Goal: Transaction & Acquisition: Purchase product/service

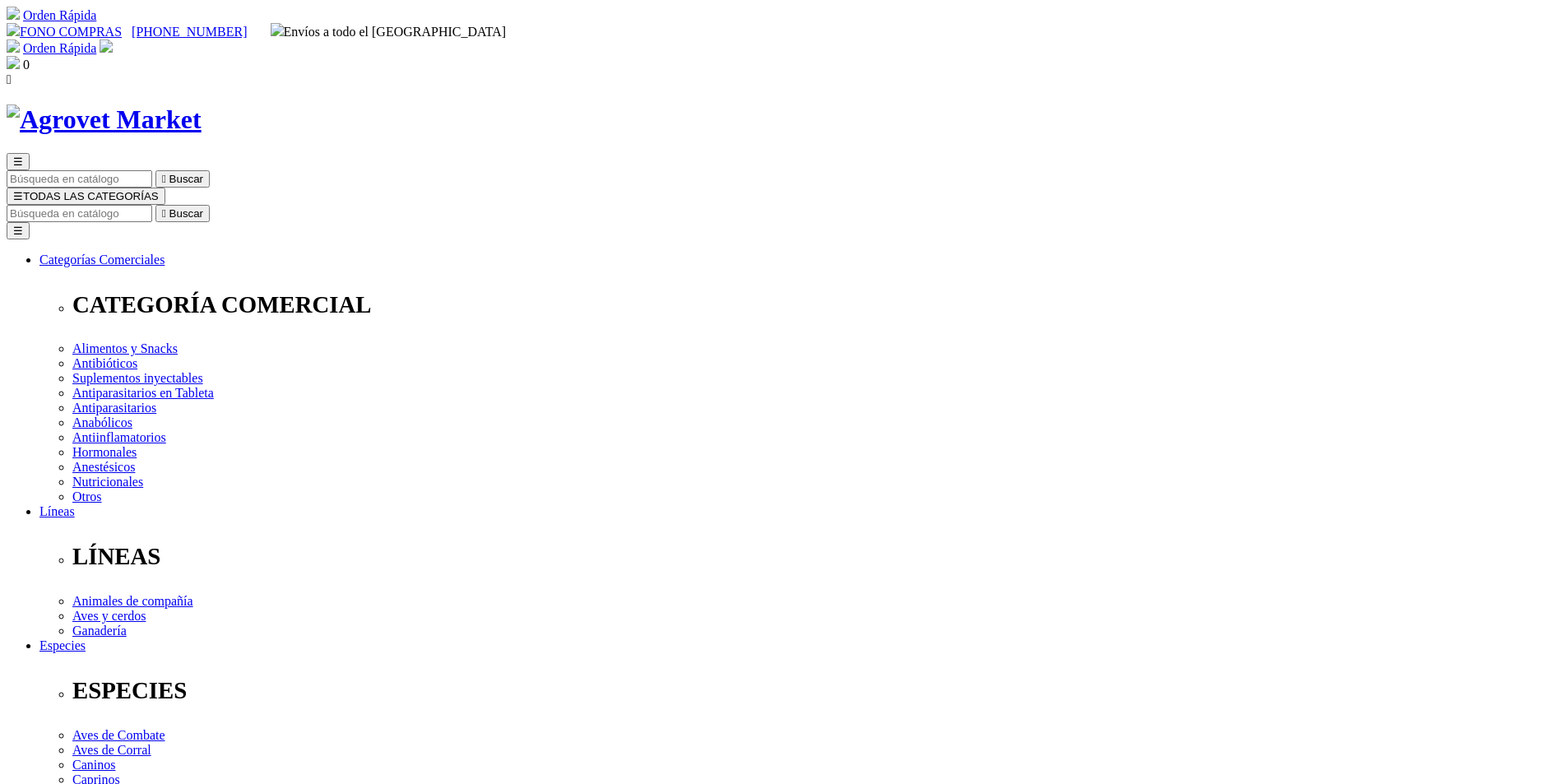
select select "354"
drag, startPoint x: 798, startPoint y: 213, endPoint x: 879, endPoint y: 212, distance: 81.0
copy h1 "Floraviva"
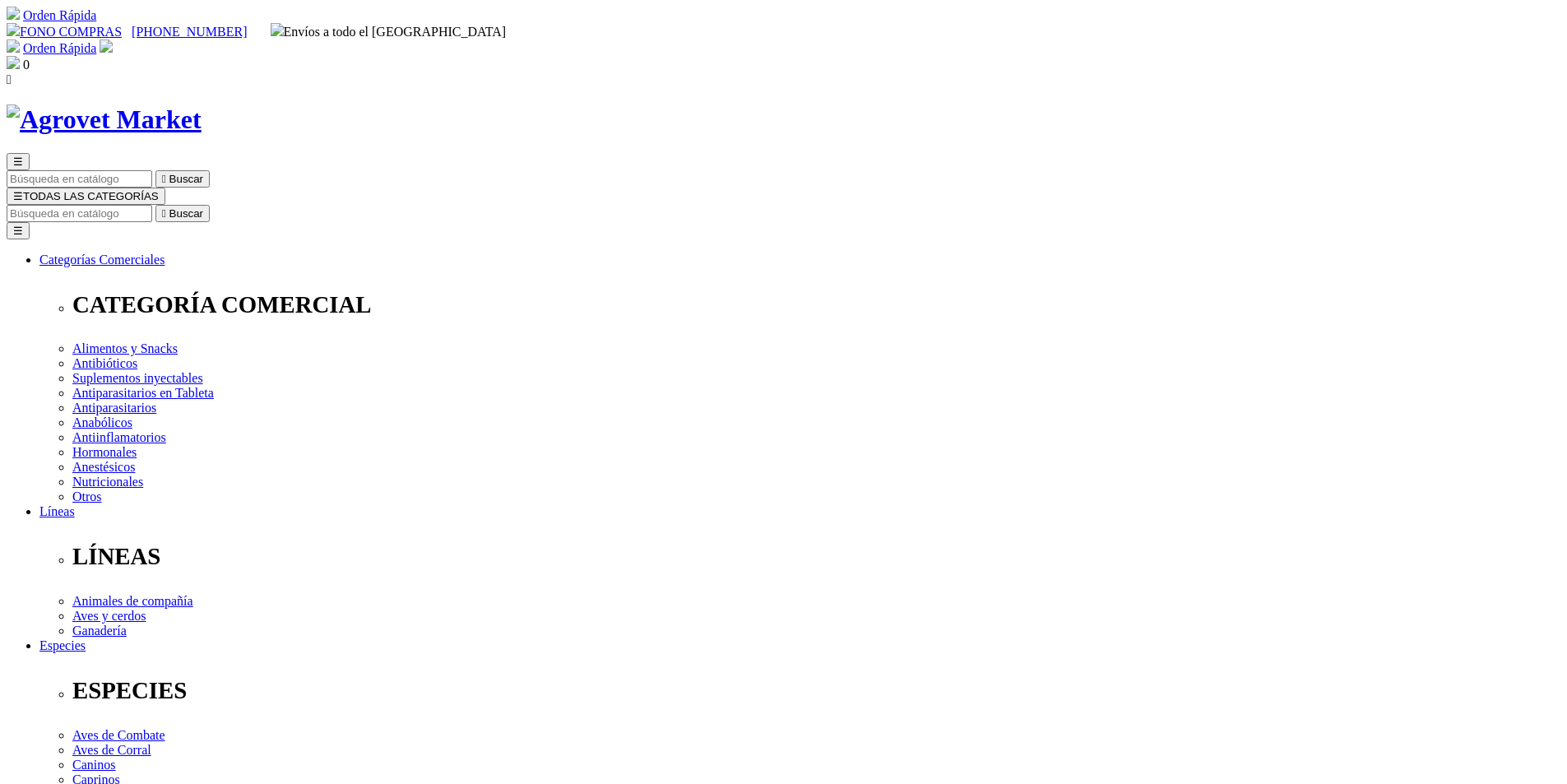
click at [152, 205] on input "Buscar" at bounding box center [78, 214] width 145 height 18
type input "floraviva"
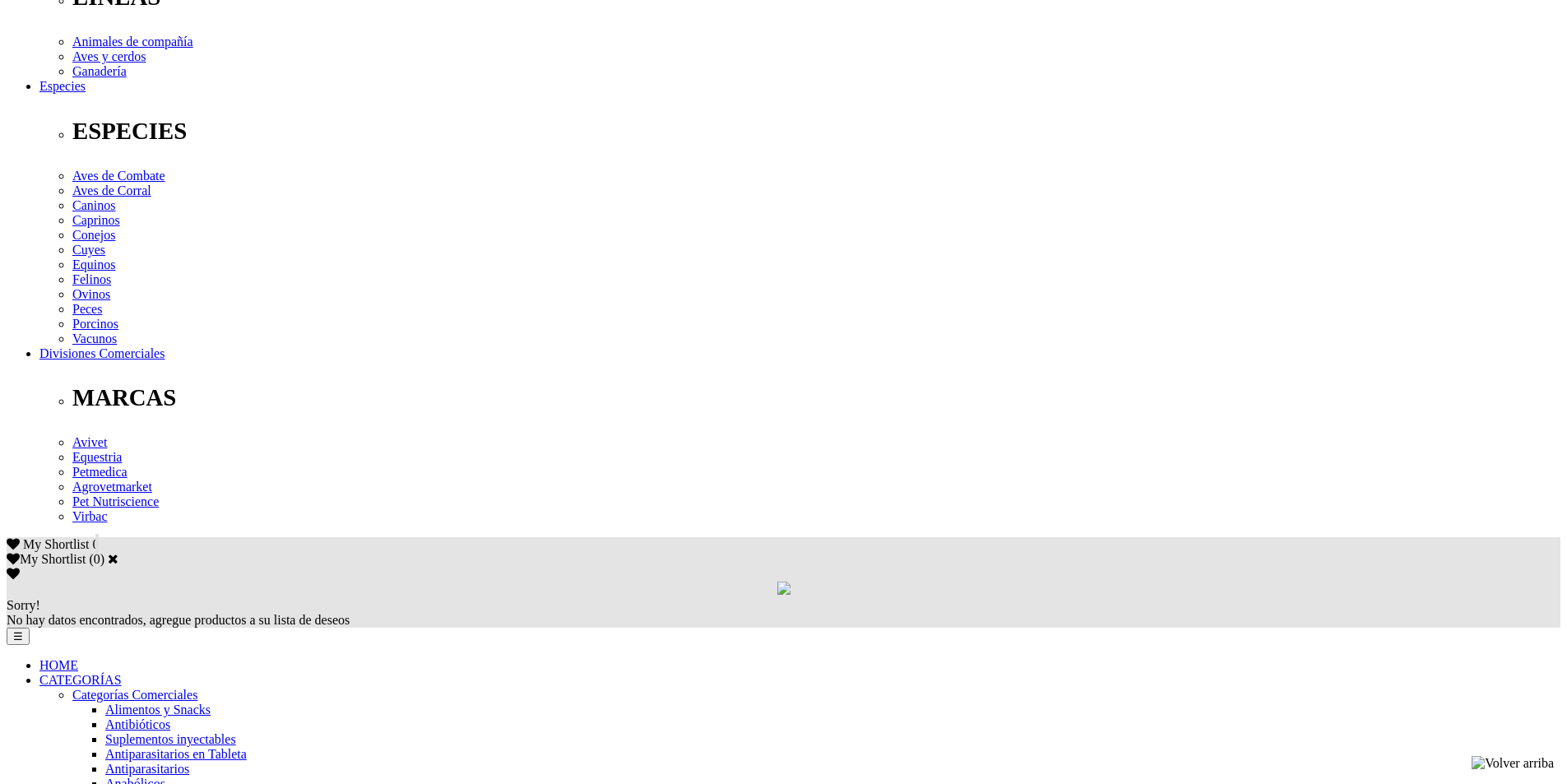
scroll to position [658, 0]
